Goal: Task Accomplishment & Management: Use online tool/utility

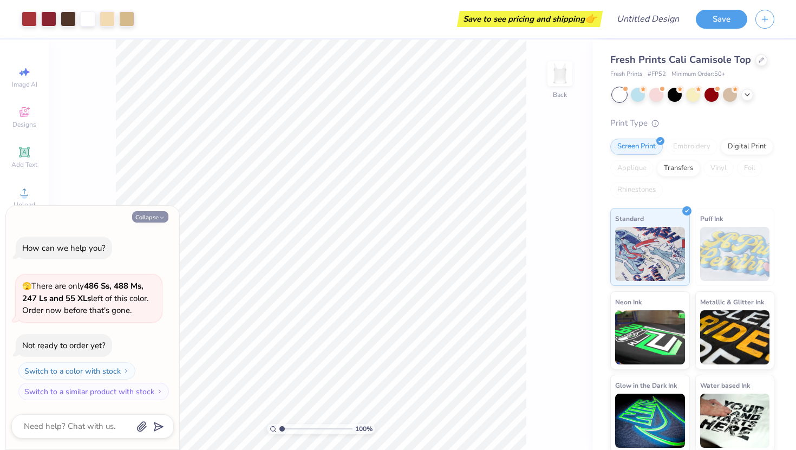
click at [154, 219] on button "Collapse" at bounding box center [150, 216] width 36 height 11
type textarea "x"
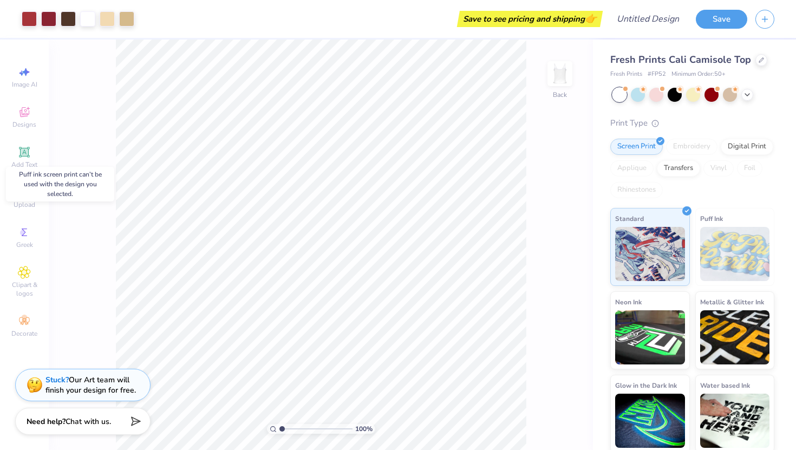
scroll to position [3, 0]
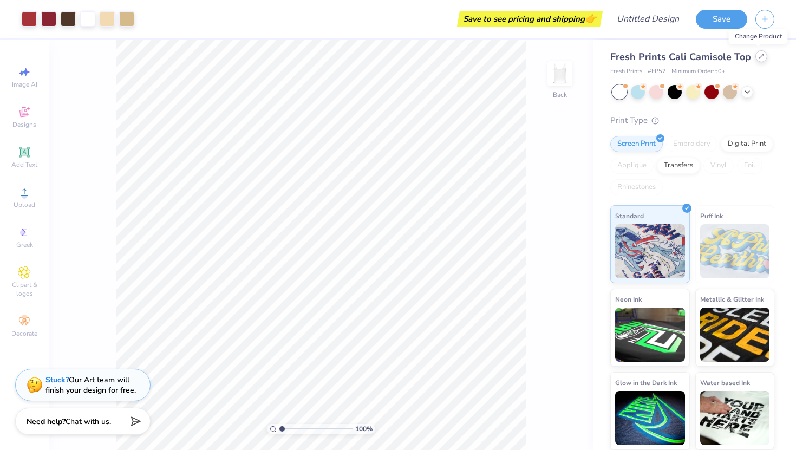
click at [758, 54] on icon at bounding box center [760, 56] width 5 height 5
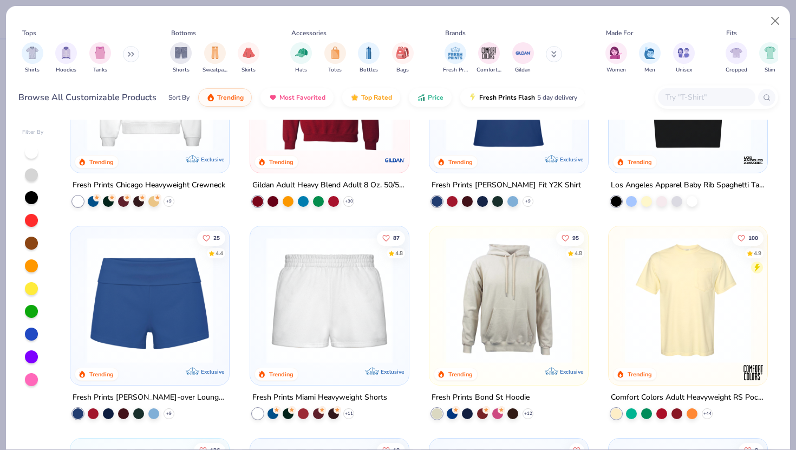
scroll to position [478, 0]
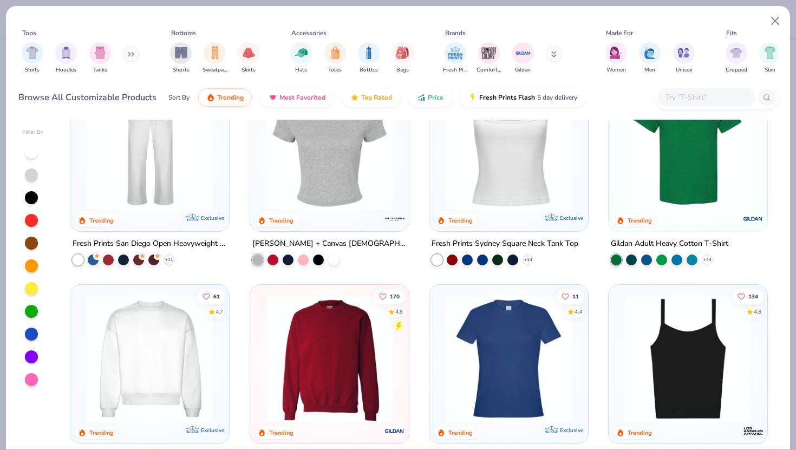
click at [126, 321] on img at bounding box center [149, 359] width 137 height 126
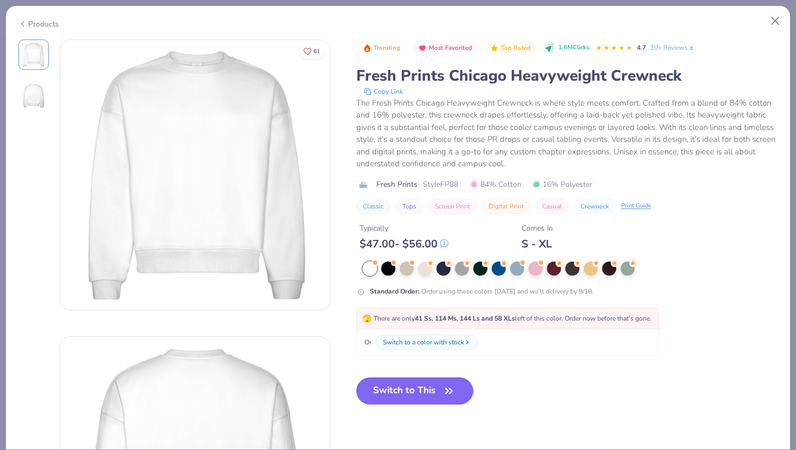
click at [406, 389] on button "Switch to This" at bounding box center [414, 390] width 117 height 27
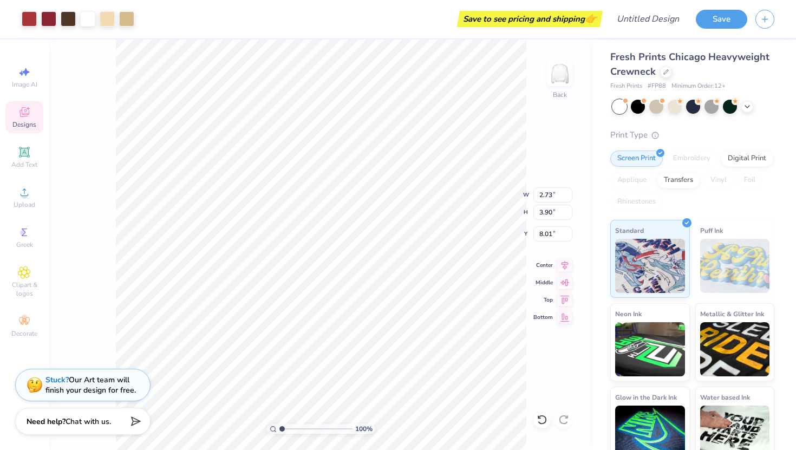
type input "7.69"
type input "10.99"
type input "4.55"
type input "9.87"
type input "14.09"
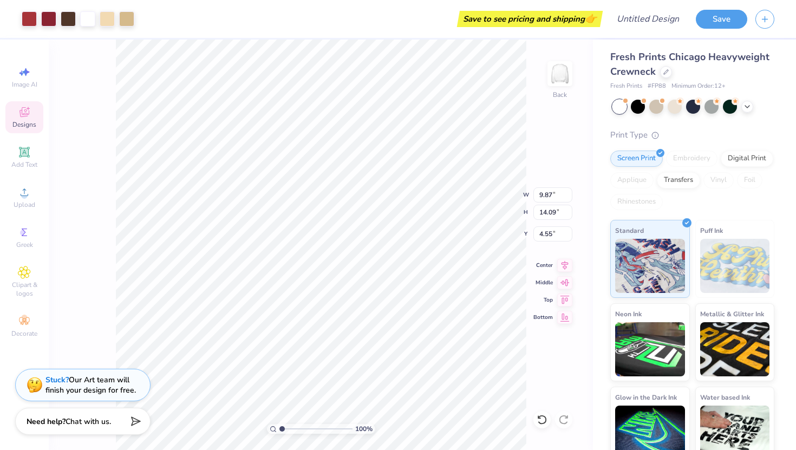
type input "3.45"
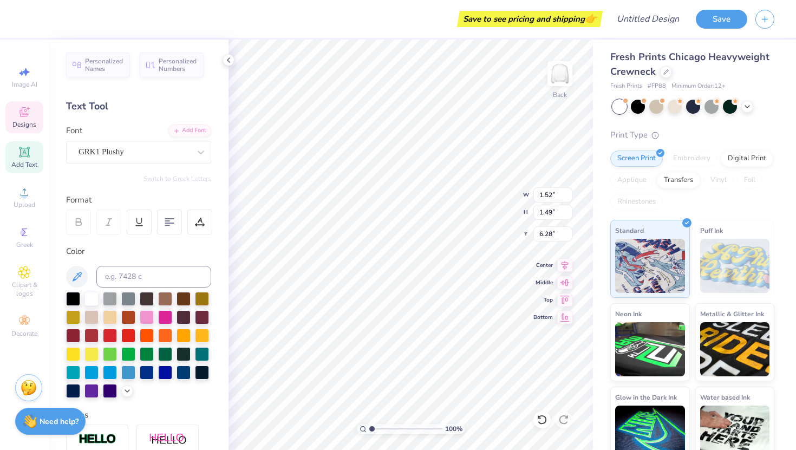
type textarea "P"
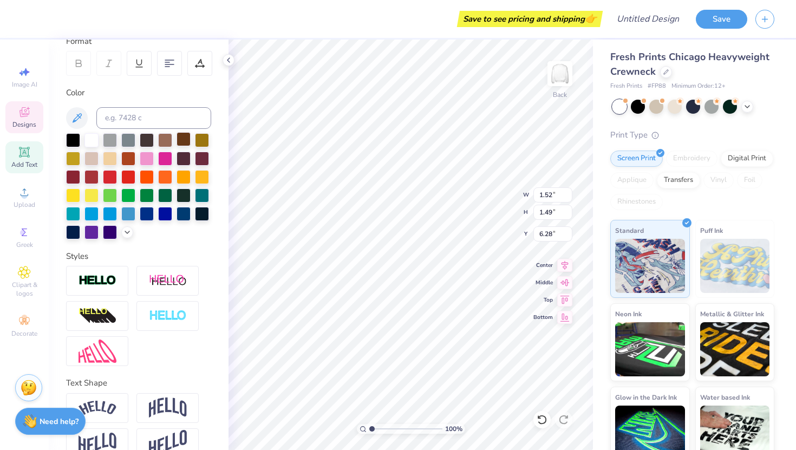
scroll to position [164, 0]
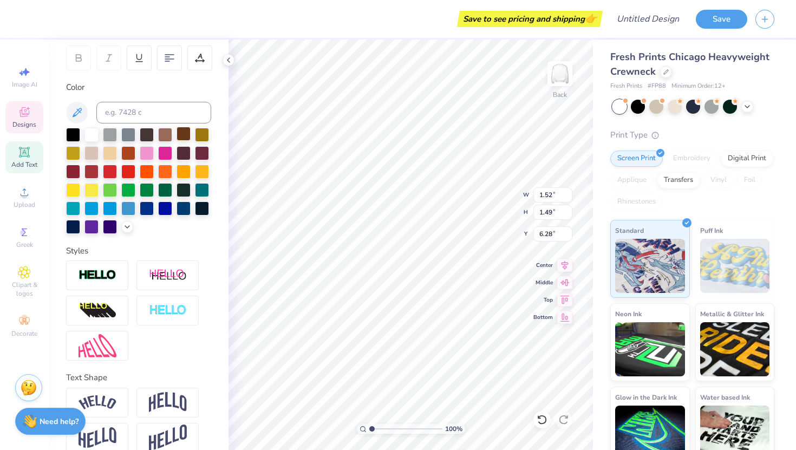
type textarea "phi"
type input "5.55"
type input "3.63"
type input "3.13"
type input "1.61"
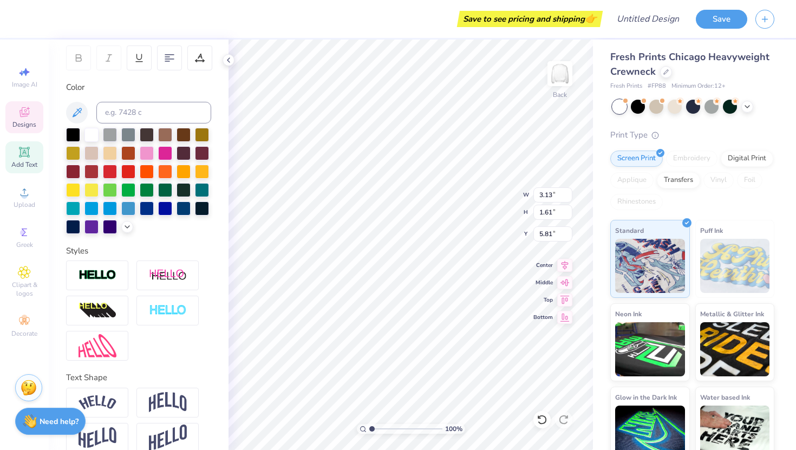
type input "5.90"
click at [27, 236] on icon at bounding box center [24, 232] width 13 height 13
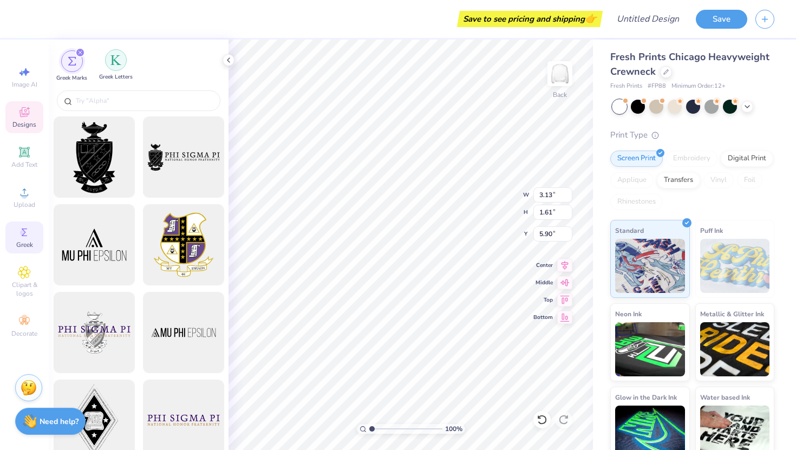
click at [115, 67] on div "filter for Greek Letters" at bounding box center [116, 60] width 22 height 22
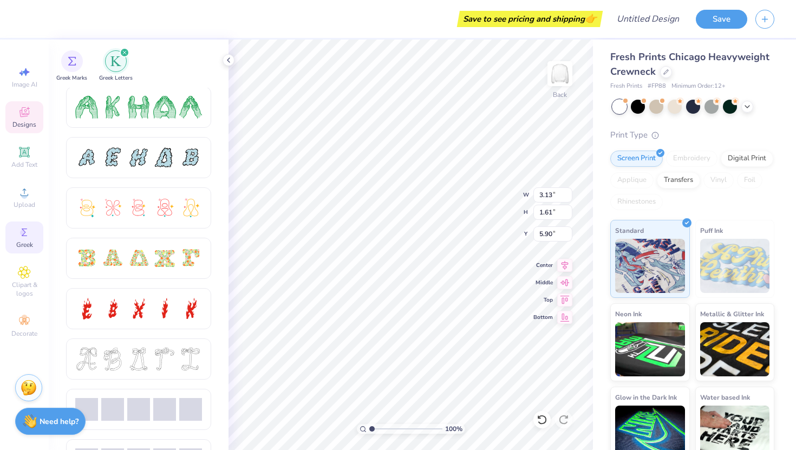
scroll to position [283, 0]
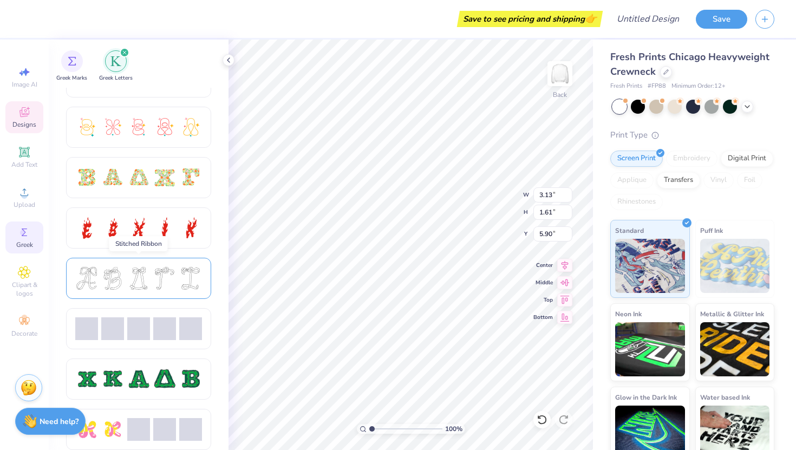
click at [178, 273] on div at bounding box center [138, 278] width 127 height 23
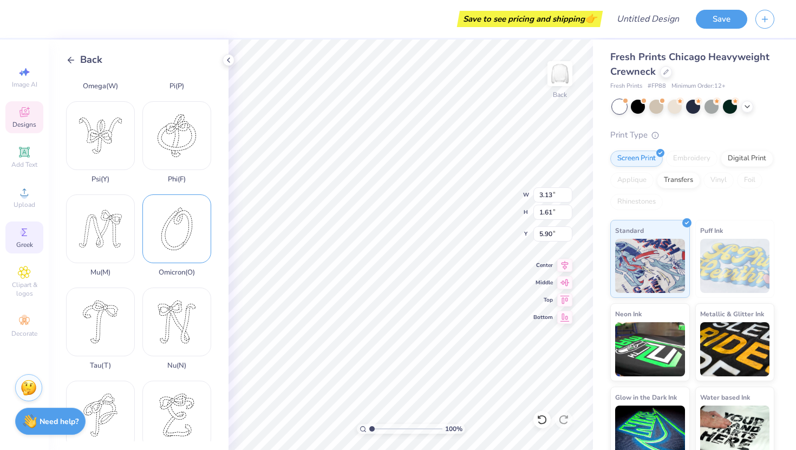
scroll to position [536, 0]
click at [181, 143] on div "Phi ( F )" at bounding box center [176, 142] width 69 height 82
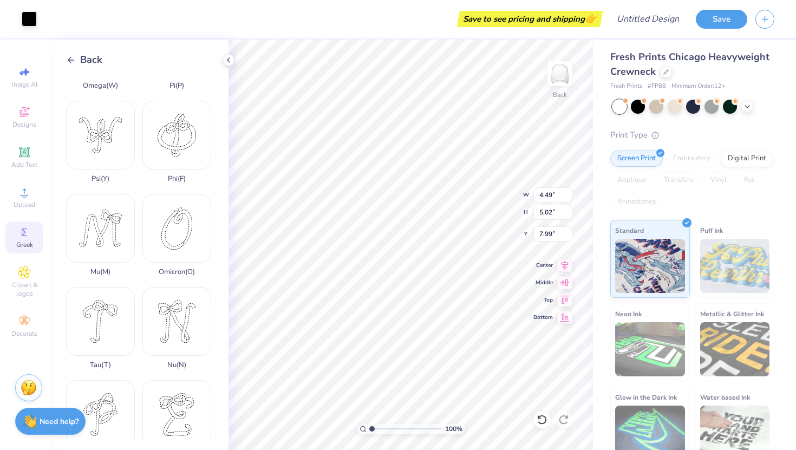
type input "4.84"
type input "2.33"
type input "2.61"
type input "5.16"
type input "2.28"
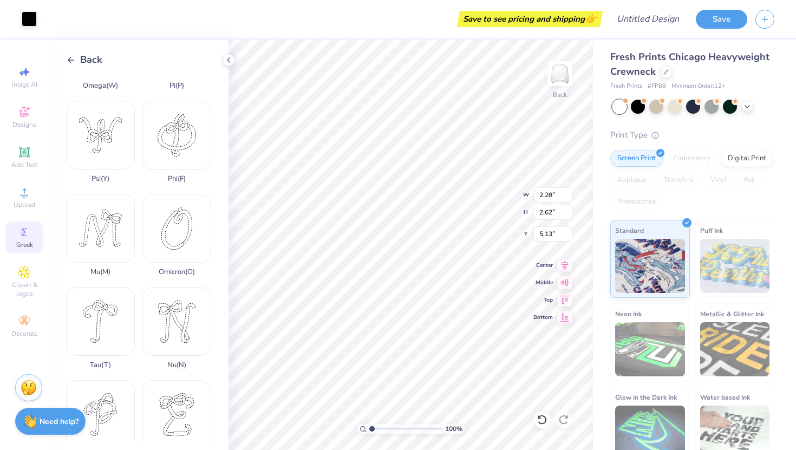
type input "2.62"
type input "5.66"
click at [611, 110] on div at bounding box center [692, 107] width 164 height 14
click at [614, 110] on div at bounding box center [619, 107] width 14 height 14
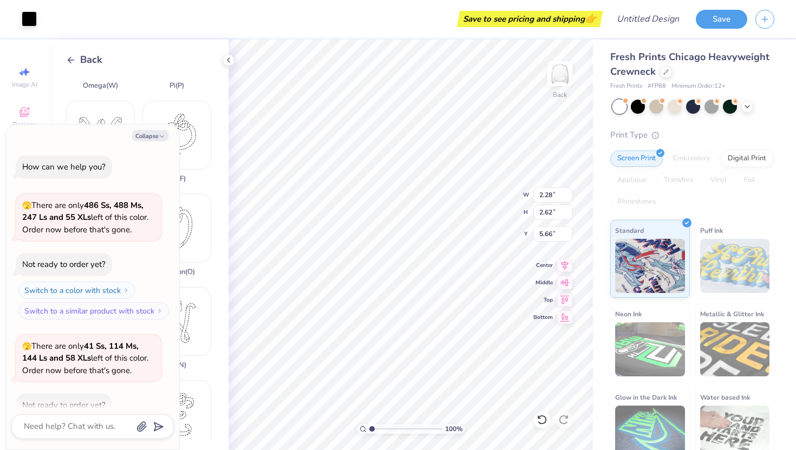
scroll to position [39, 0]
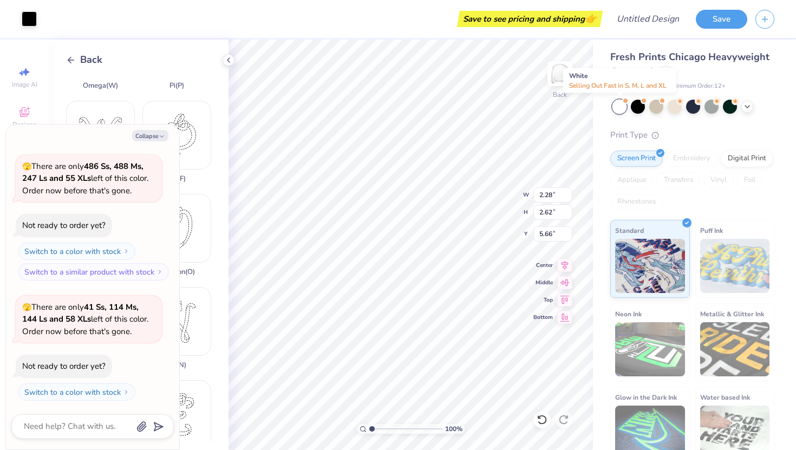
click at [619, 110] on div at bounding box center [619, 107] width 14 height 14
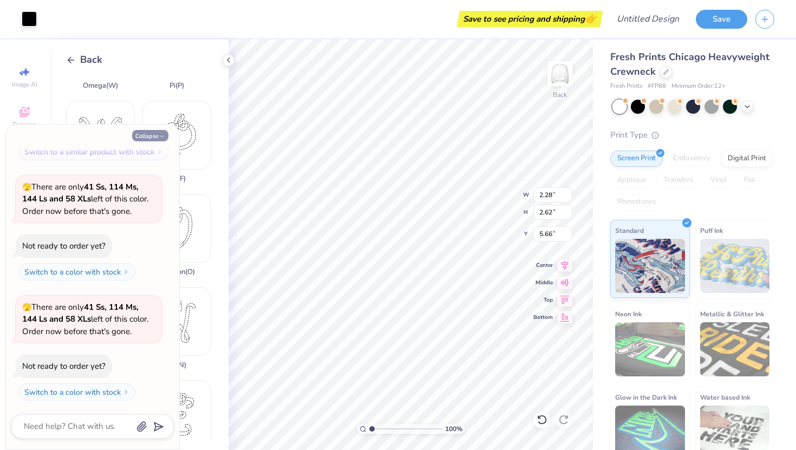
click at [162, 139] on icon "button" at bounding box center [162, 136] width 6 height 6
type textarea "x"
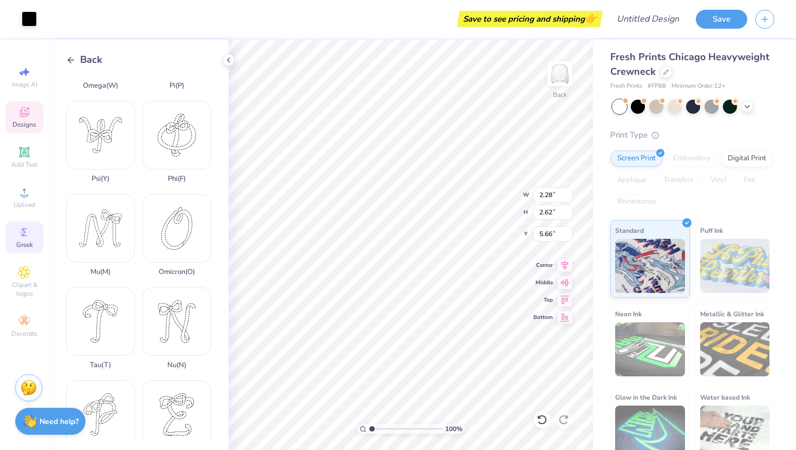
click at [30, 119] on div "Designs" at bounding box center [24, 117] width 38 height 32
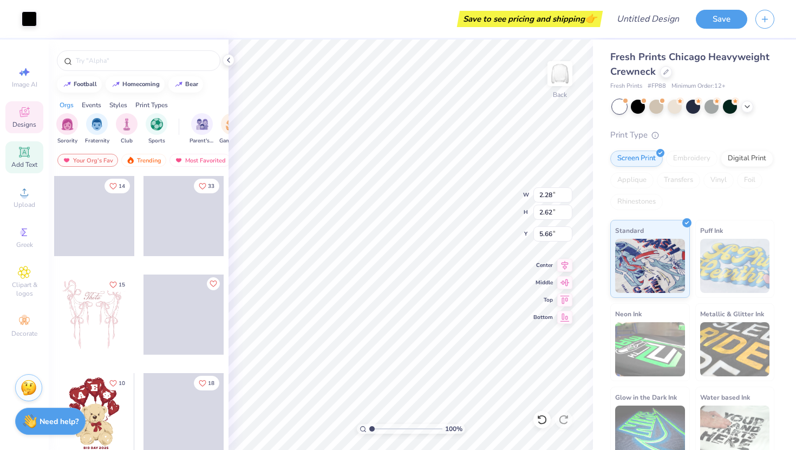
click at [25, 158] on icon at bounding box center [24, 152] width 13 height 13
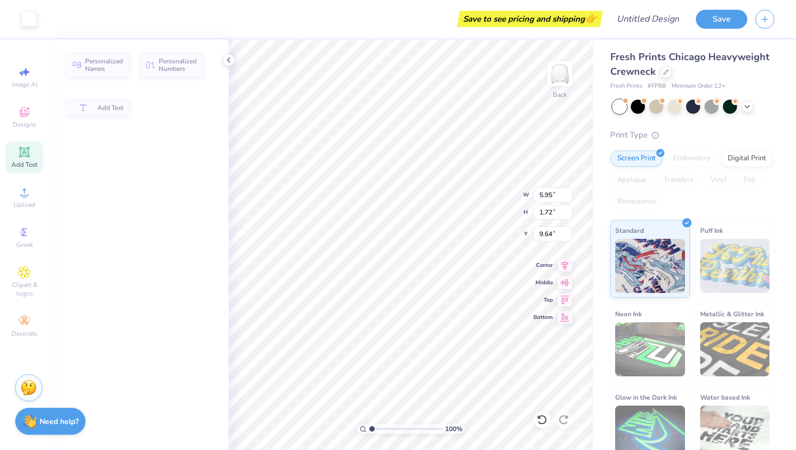
type input "5.95"
type input "1.72"
type input "9.64"
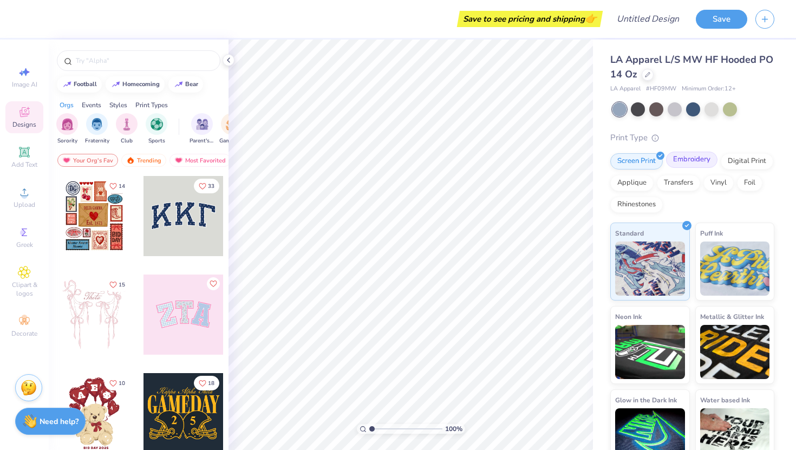
click at [692, 157] on div "Embroidery" at bounding box center [691, 160] width 51 height 16
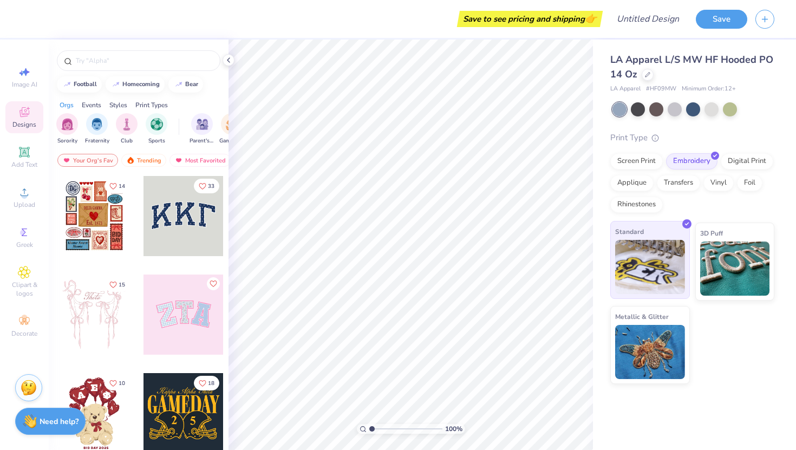
click at [662, 251] on img at bounding box center [650, 267] width 70 height 54
click at [29, 155] on icon at bounding box center [24, 152] width 13 height 13
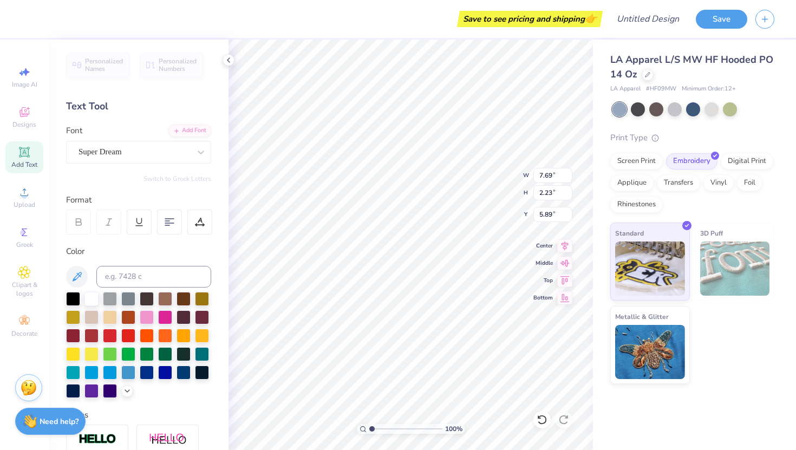
scroll to position [0, 2]
type textarea "Phi Sigma Rho"
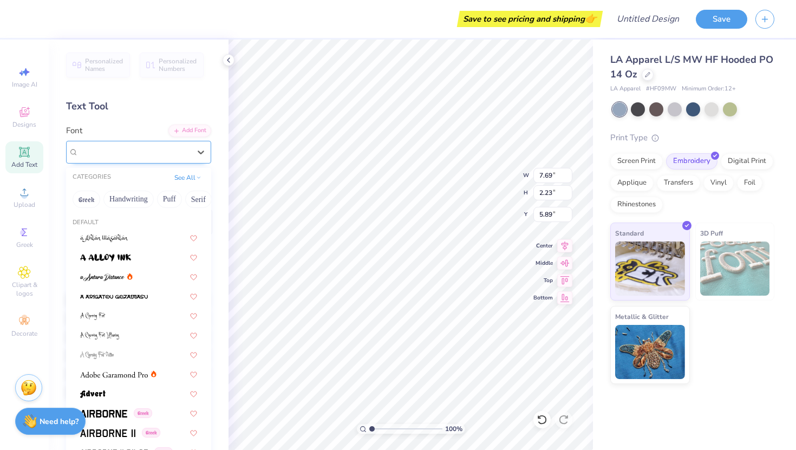
click at [160, 148] on div "Super Dream" at bounding box center [134, 151] width 114 height 17
click at [139, 234] on div at bounding box center [138, 237] width 117 height 11
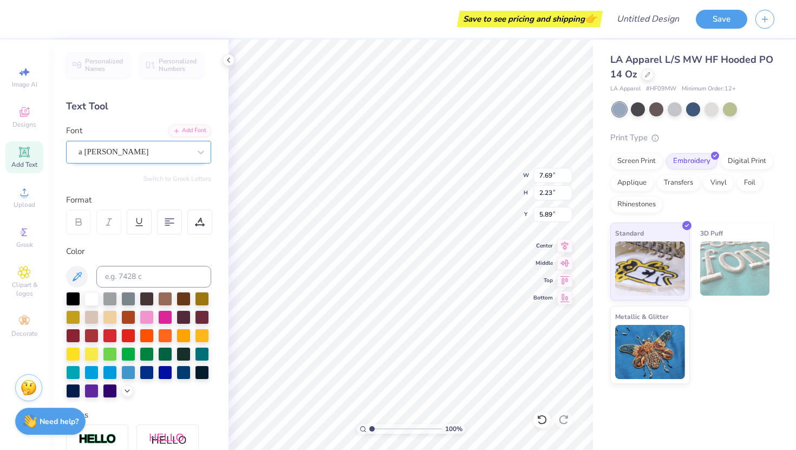
click at [154, 146] on div "a Ahlan Wasahlan" at bounding box center [134, 151] width 114 height 17
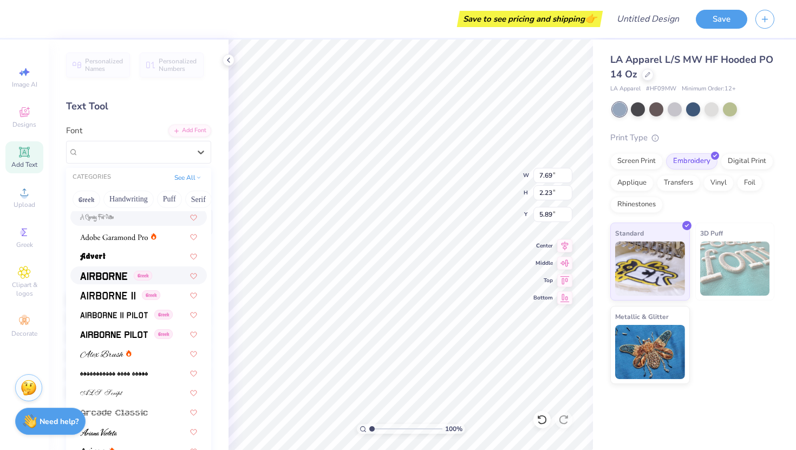
scroll to position [158, 0]
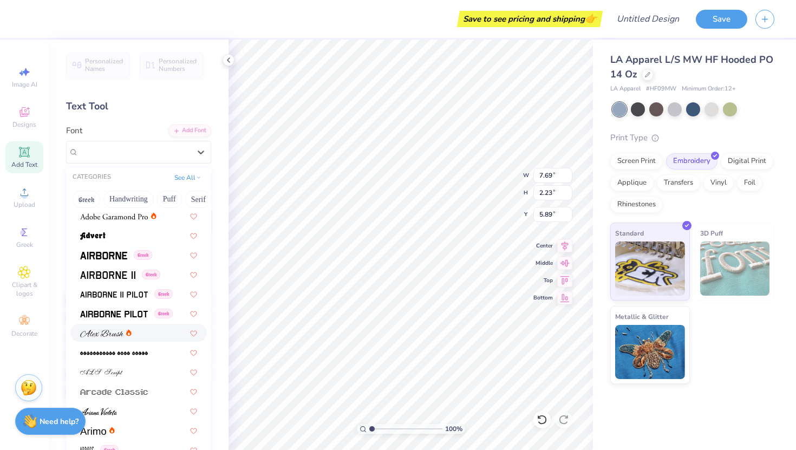
click at [136, 334] on div at bounding box center [138, 332] width 117 height 11
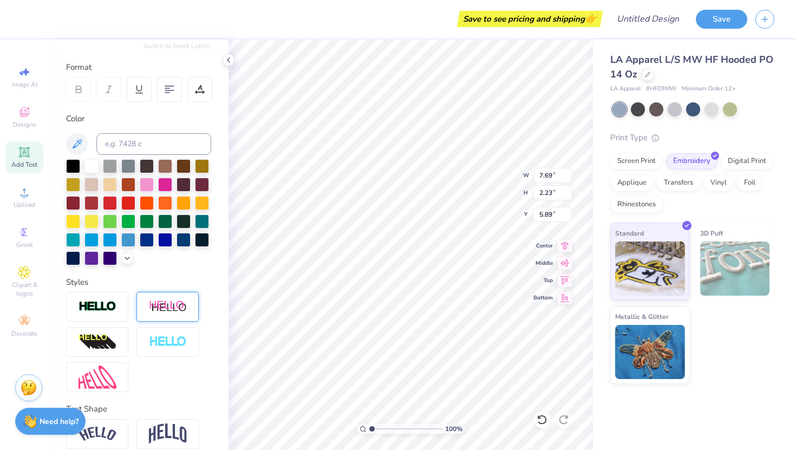
scroll to position [179, 0]
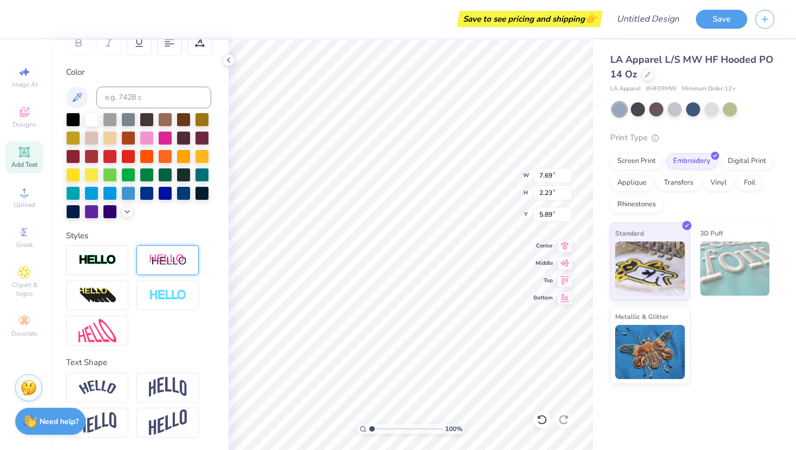
click at [186, 257] on img at bounding box center [168, 260] width 38 height 14
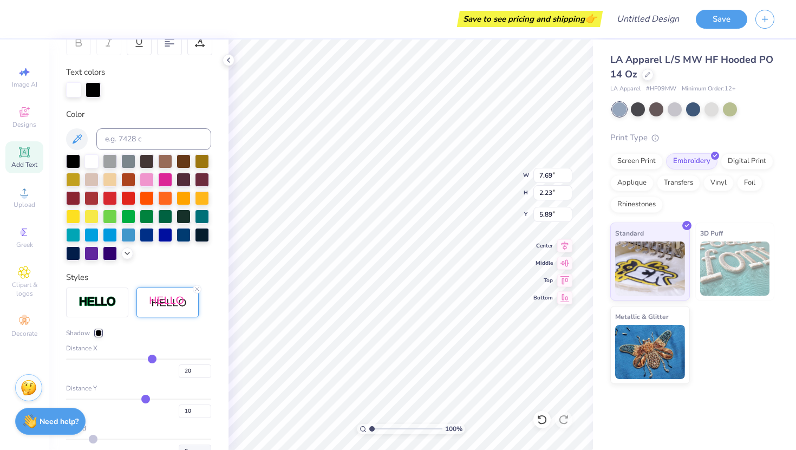
click at [179, 302] on img at bounding box center [168, 303] width 38 height 14
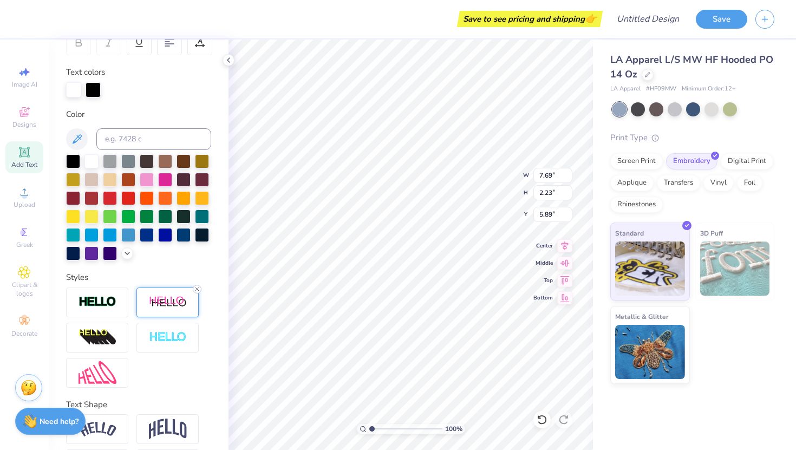
click at [197, 289] on icon at bounding box center [197, 289] width 6 height 6
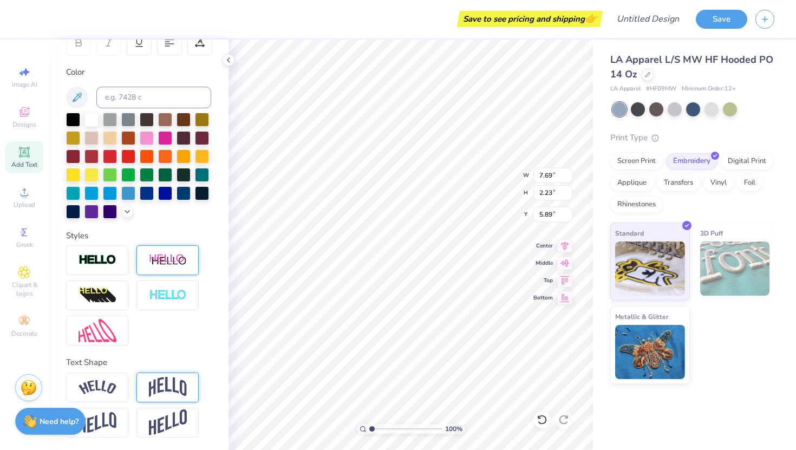
click at [155, 388] on img at bounding box center [168, 387] width 38 height 21
click at [195, 371] on icon at bounding box center [197, 374] width 6 height 6
click at [113, 413] on img at bounding box center [98, 422] width 38 height 21
click at [152, 413] on img at bounding box center [168, 422] width 38 height 27
click at [108, 392] on img at bounding box center [98, 387] width 38 height 15
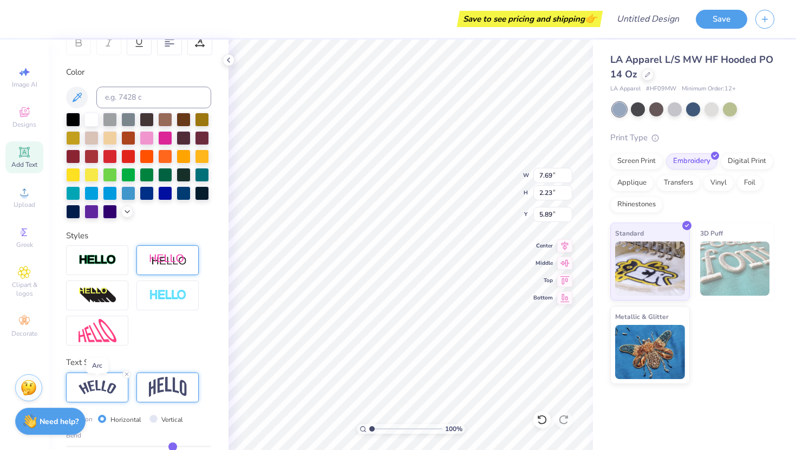
click at [108, 392] on img at bounding box center [98, 387] width 38 height 15
click at [125, 374] on icon at bounding box center [126, 374] width 6 height 6
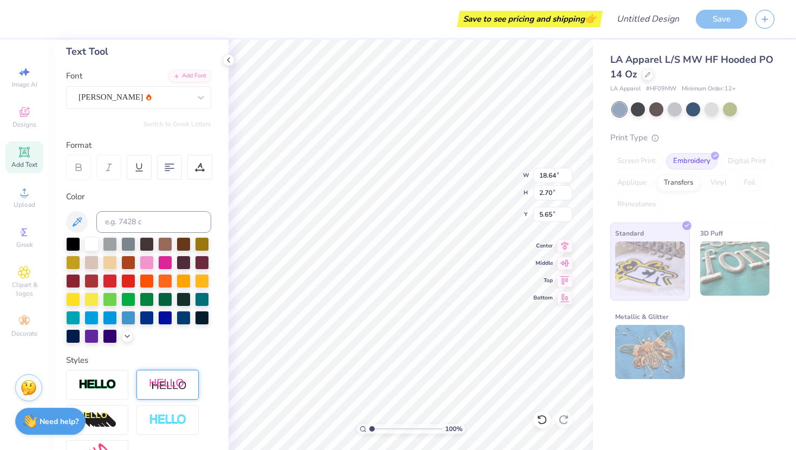
scroll to position [0, 0]
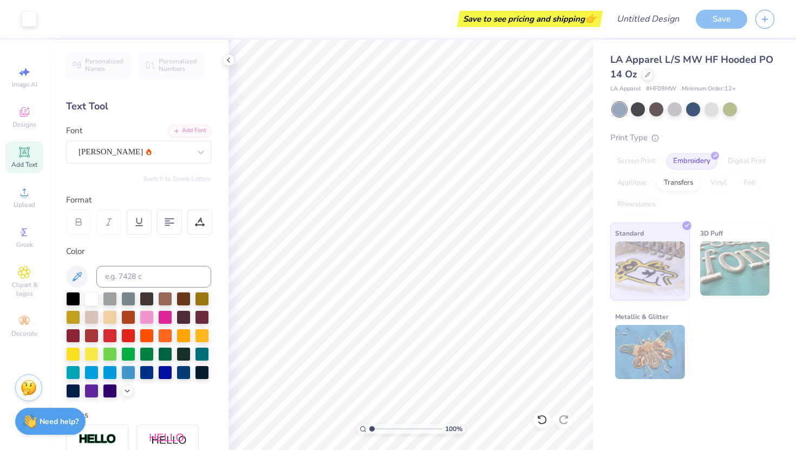
click at [650, 266] on img at bounding box center [650, 268] width 70 height 54
click at [736, 218] on div "Print Type Screen Print Embroidery Digital Print Applique Transfers Vinyl Foil …" at bounding box center [692, 258] width 164 height 253
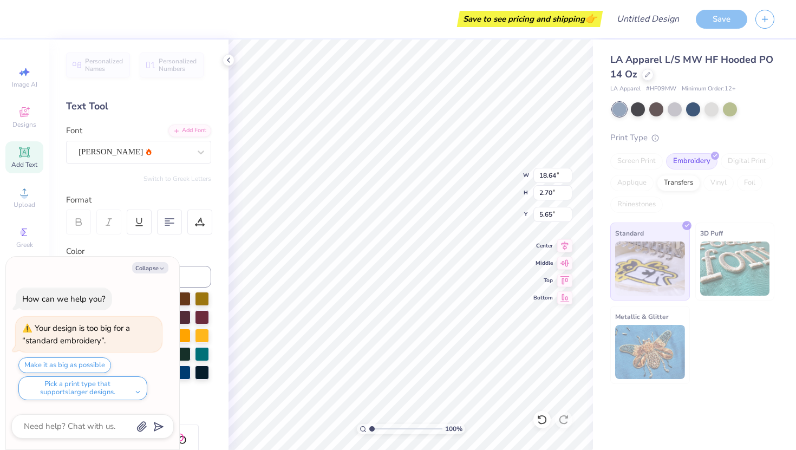
type textarea "x"
type input "11.82"
type input "1.71"
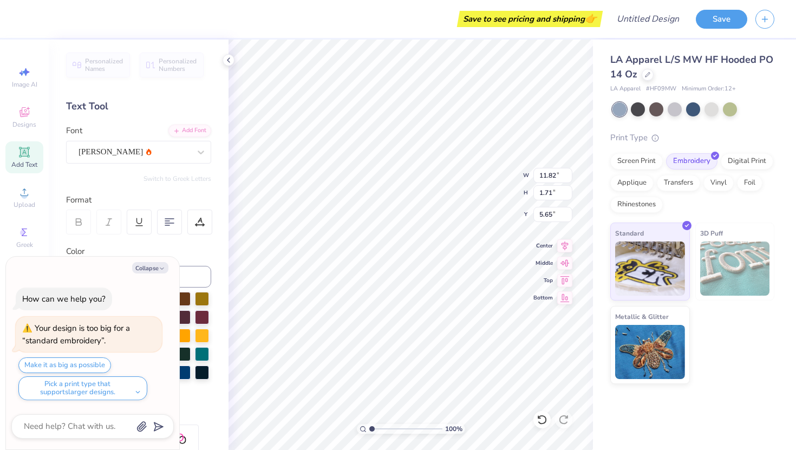
type textarea "x"
type input "5.67"
click at [652, 225] on div "Standard" at bounding box center [650, 260] width 80 height 78
click at [626, 245] on img at bounding box center [650, 267] width 70 height 54
type textarea "x"
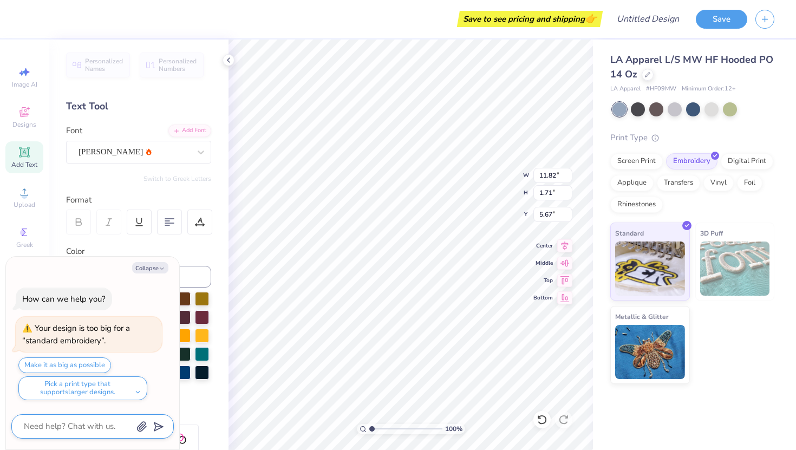
click at [106, 421] on textarea at bounding box center [78, 426] width 110 height 15
type textarea "c"
type textarea "x"
type textarea "ca"
type textarea "x"
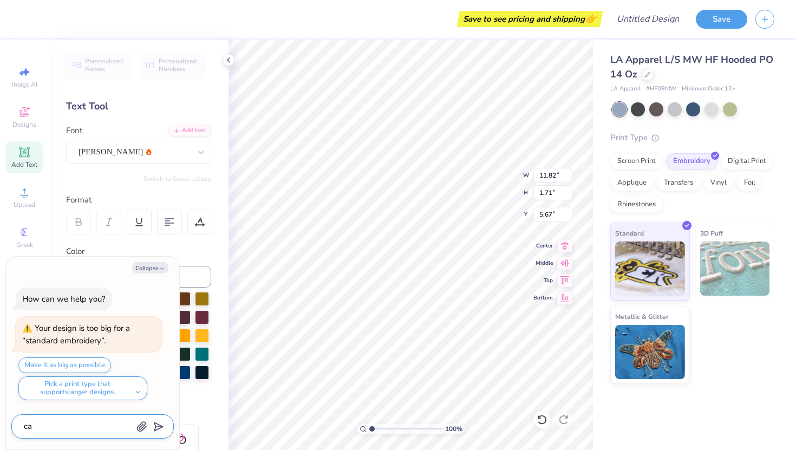
type textarea "can"
type textarea "x"
type textarea "can"
type textarea "x"
type textarea "can i"
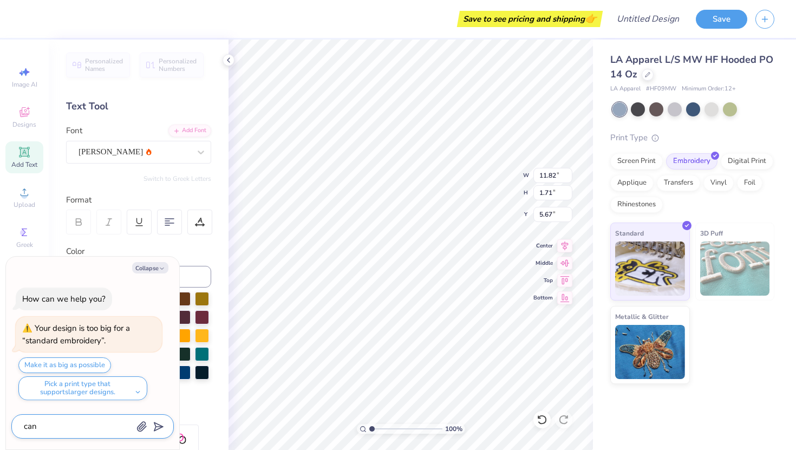
type textarea "x"
type textarea "can i"
type textarea "x"
type textarea "can i n"
type textarea "x"
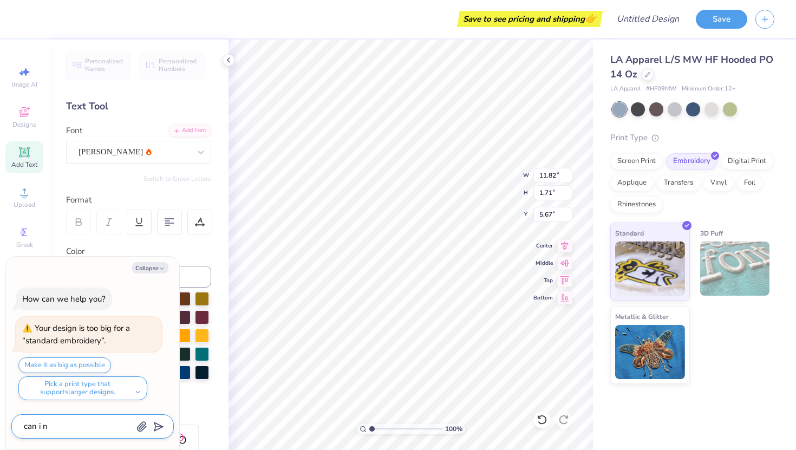
type textarea "can i no"
type textarea "x"
type textarea "can i noq"
type textarea "x"
type textarea "can i no"
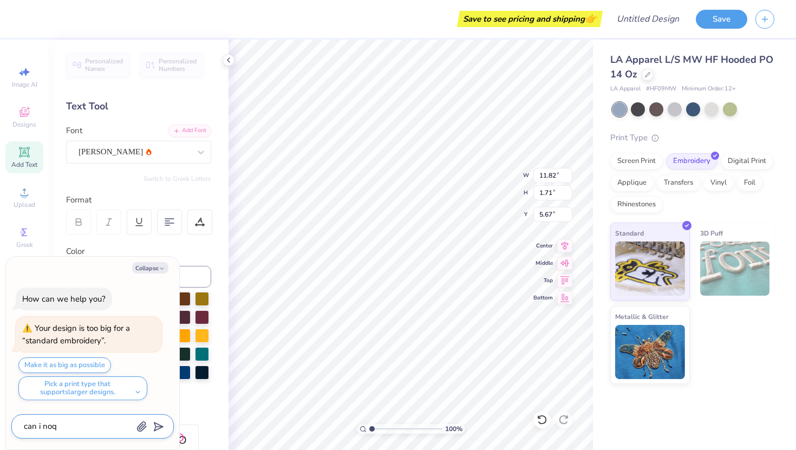
type textarea "x"
type textarea "can i now"
type textarea "x"
type textarea "can i now"
type textarea "x"
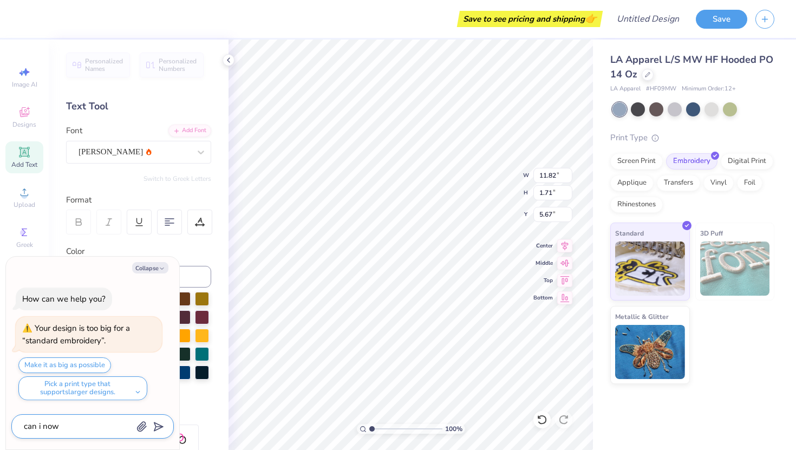
type textarea "can i now h"
type textarea "x"
type textarea "can i now ha"
type textarea "x"
type textarea "can i now hav"
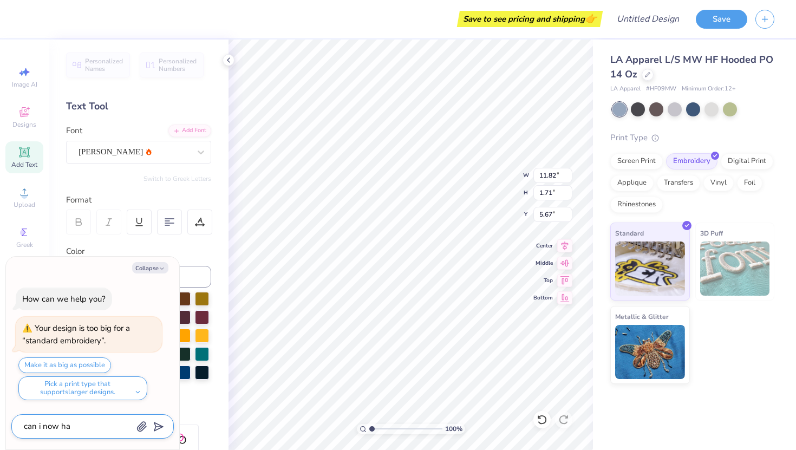
type textarea "x"
type textarea "can i now have"
type textarea "x"
type textarea "can i now have"
type textarea "x"
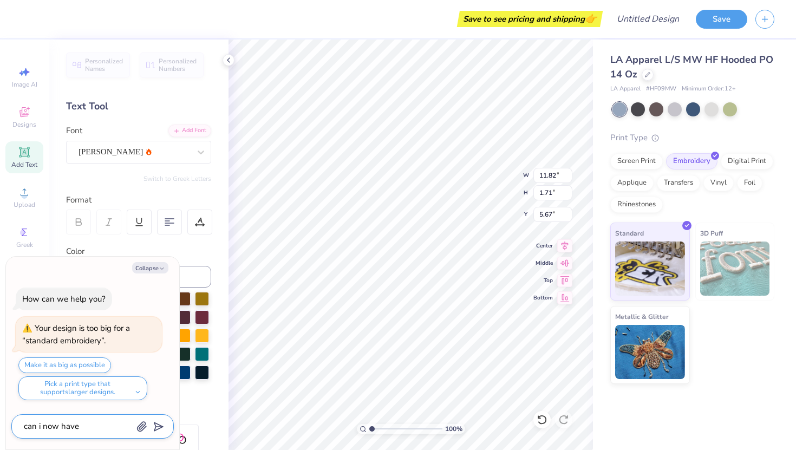
type textarea "can i now have e"
type textarea "x"
type textarea "can i now have em"
type textarea "x"
type textarea "can i now have emb"
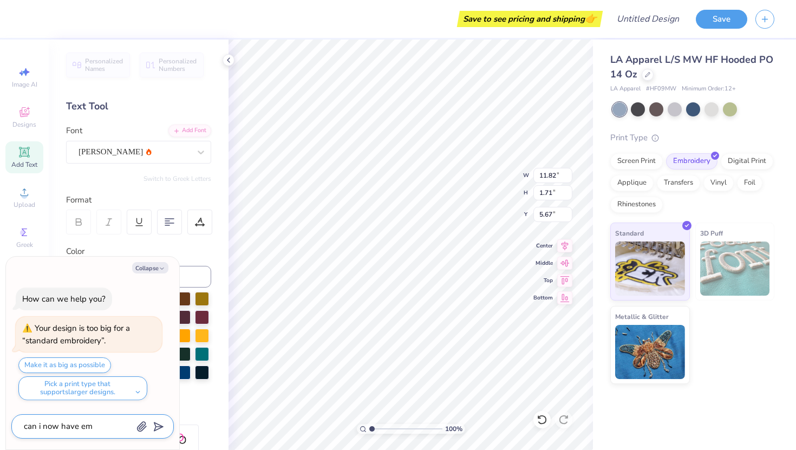
type textarea "x"
type textarea "can i now have embr"
type textarea "x"
type textarea "can i now have embro"
type textarea "x"
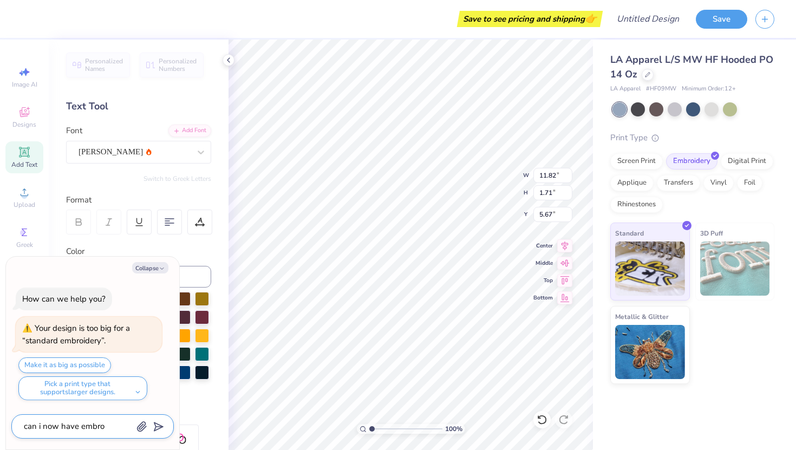
type textarea "can i now have embroi"
type textarea "x"
type textarea "can i now have embroid"
type textarea "x"
type textarea "can i now have embroide"
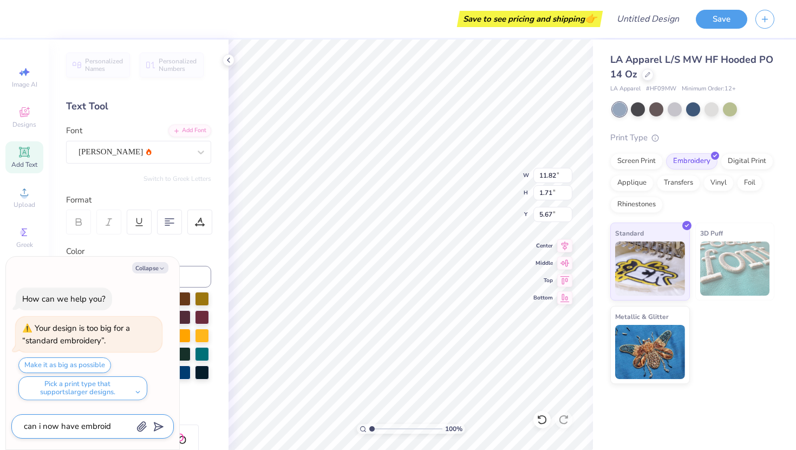
type textarea "x"
type textarea "can i now have embroider"
type textarea "x"
type textarea "can i now have embroidery"
type textarea "x"
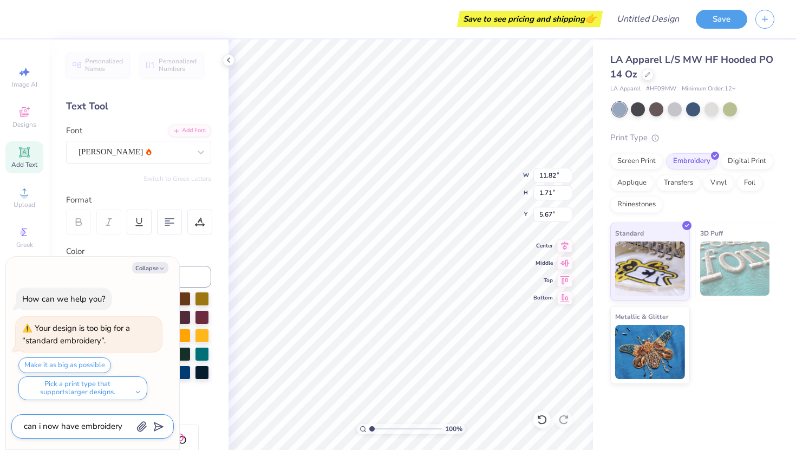
type textarea "can i now have embroidery?"
type textarea "x"
type textarea "can i now have embroidery?"
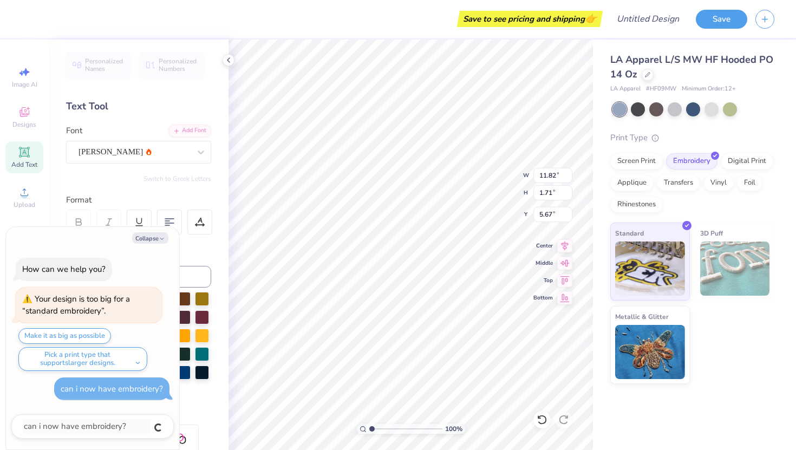
type textarea "x"
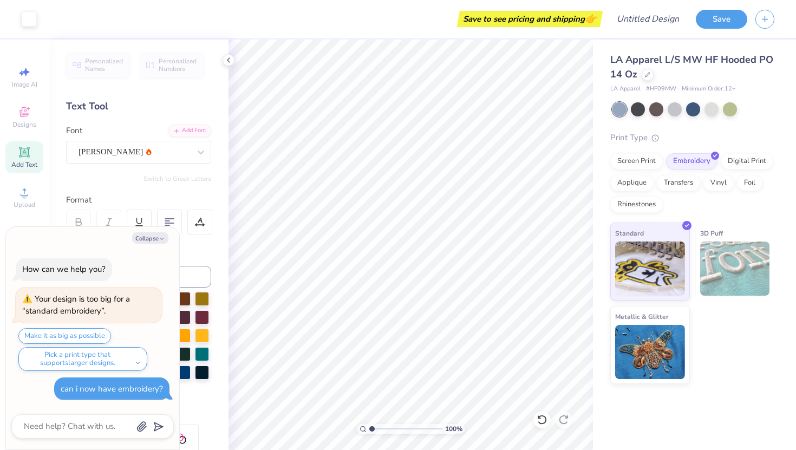
type input "1.24"
type textarea "x"
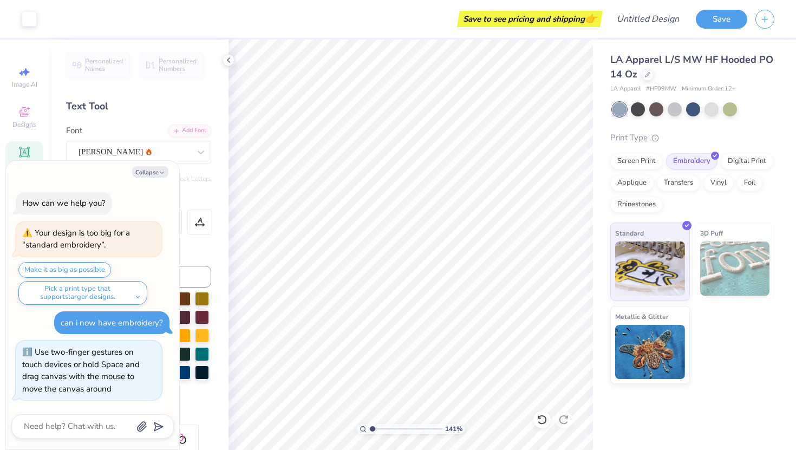
type input "1"
drag, startPoint x: 373, startPoint y: 430, endPoint x: 363, endPoint y: 428, distance: 10.5
click at [369, 428] on input "range" at bounding box center [405, 429] width 73 height 10
click at [145, 163] on div "Collapse How can we help you? Your design is too big for a “standard embroidery…" at bounding box center [92, 305] width 173 height 289
click at [155, 173] on button "Collapse" at bounding box center [150, 171] width 36 height 11
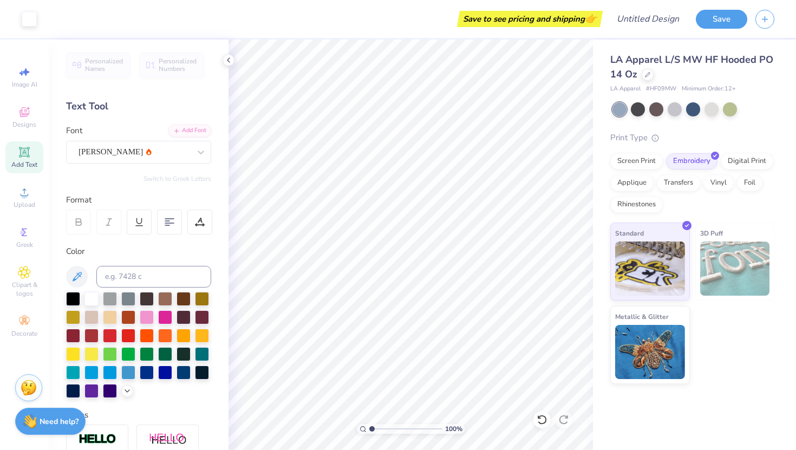
click at [227, 67] on div "Personalized Names Personalized Numbers Text Tool Add Font Font Alex Brush Swit…" at bounding box center [139, 245] width 180 height 410
click at [227, 62] on icon at bounding box center [228, 60] width 9 height 9
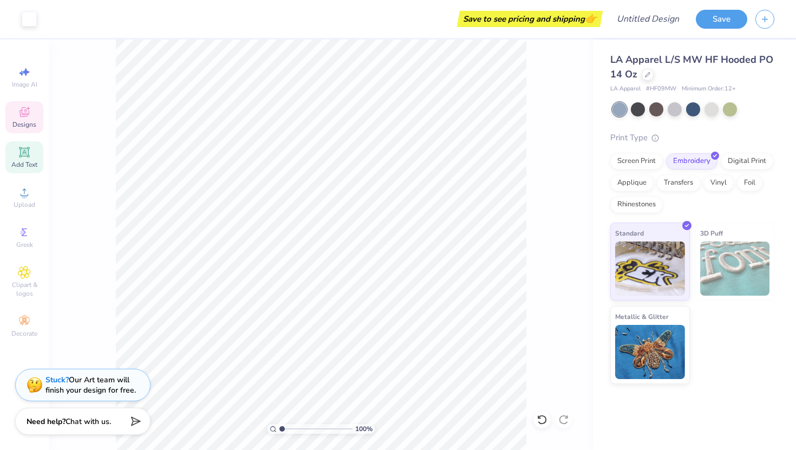
click at [31, 128] on span "Designs" at bounding box center [24, 124] width 24 height 9
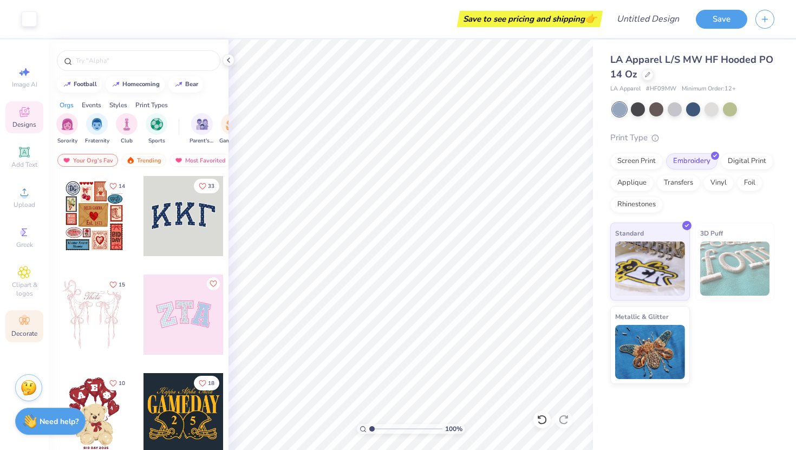
click at [11, 331] on span "Decorate" at bounding box center [24, 333] width 26 height 9
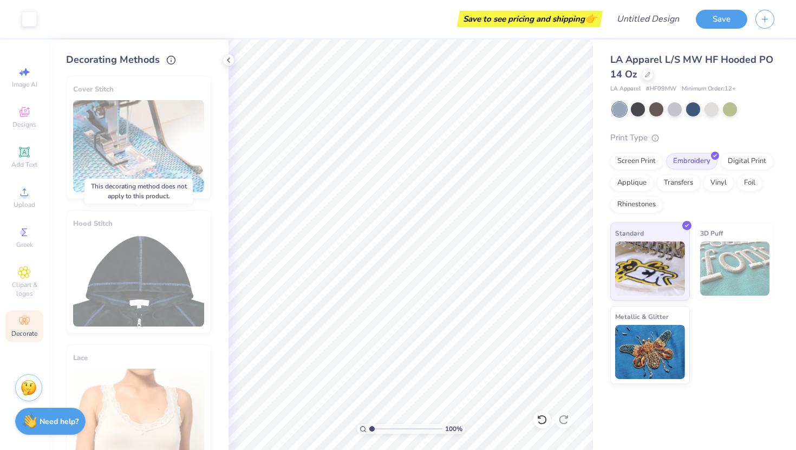
click at [152, 270] on div "Hood Stitch" at bounding box center [138, 271] width 145 height 123
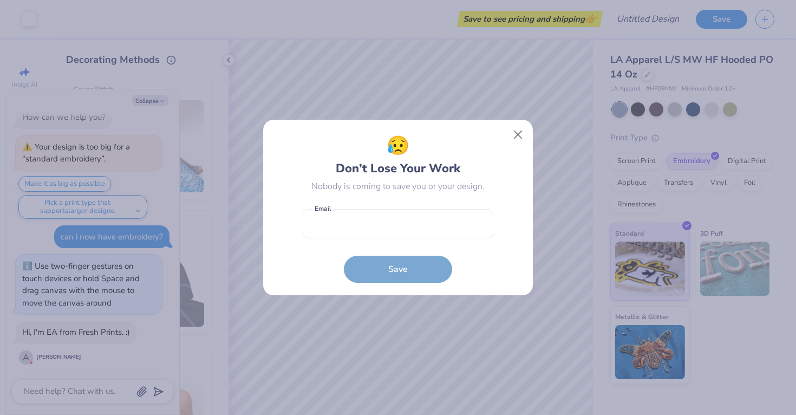
scroll to position [241, 0]
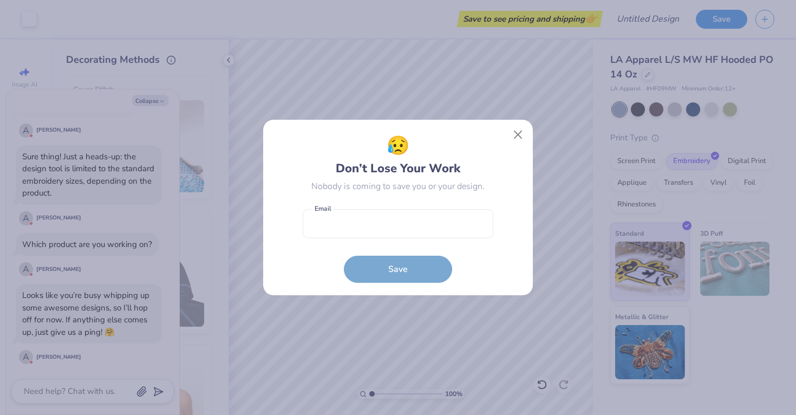
type textarea "x"
